Goal: Task Accomplishment & Management: Manage account settings

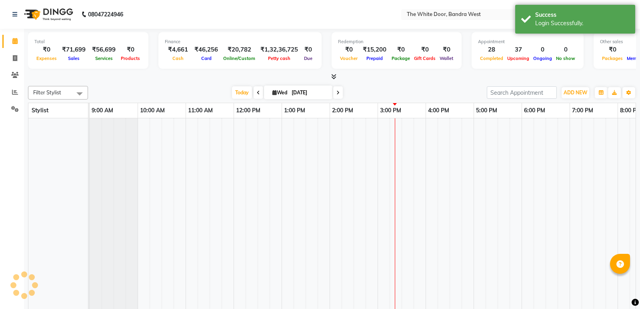
scroll to position [11, 0]
select select "en"
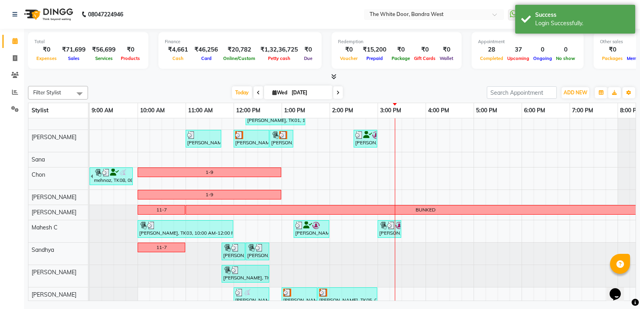
scroll to position [0, 0]
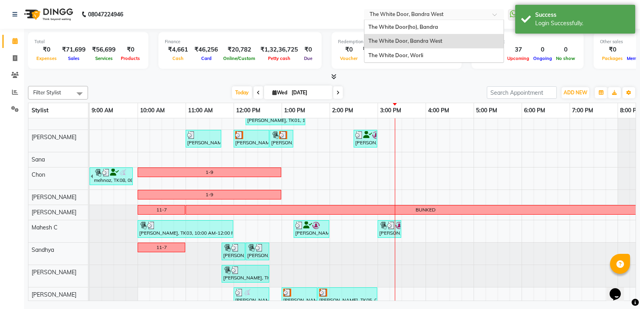
click at [399, 13] on input "text" at bounding box center [426, 15] width 116 height 8
click at [403, 54] on span "The White Door, Worli" at bounding box center [395, 55] width 55 height 6
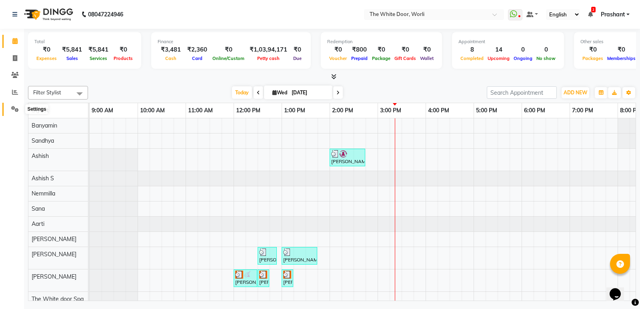
click at [12, 108] on icon at bounding box center [15, 109] width 8 height 6
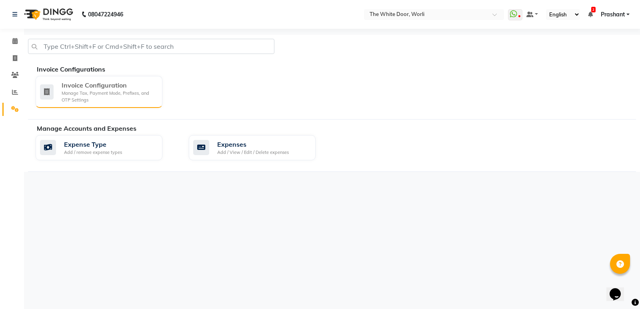
click at [69, 88] on div "Invoice Configuration" at bounding box center [109, 85] width 94 height 10
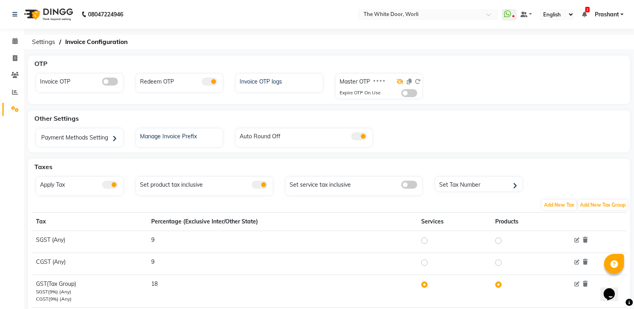
click at [400, 80] on icon at bounding box center [399, 82] width 7 height 6
click at [419, 81] on icon at bounding box center [418, 82] width 6 height 6
